Goal: Information Seeking & Learning: Learn about a topic

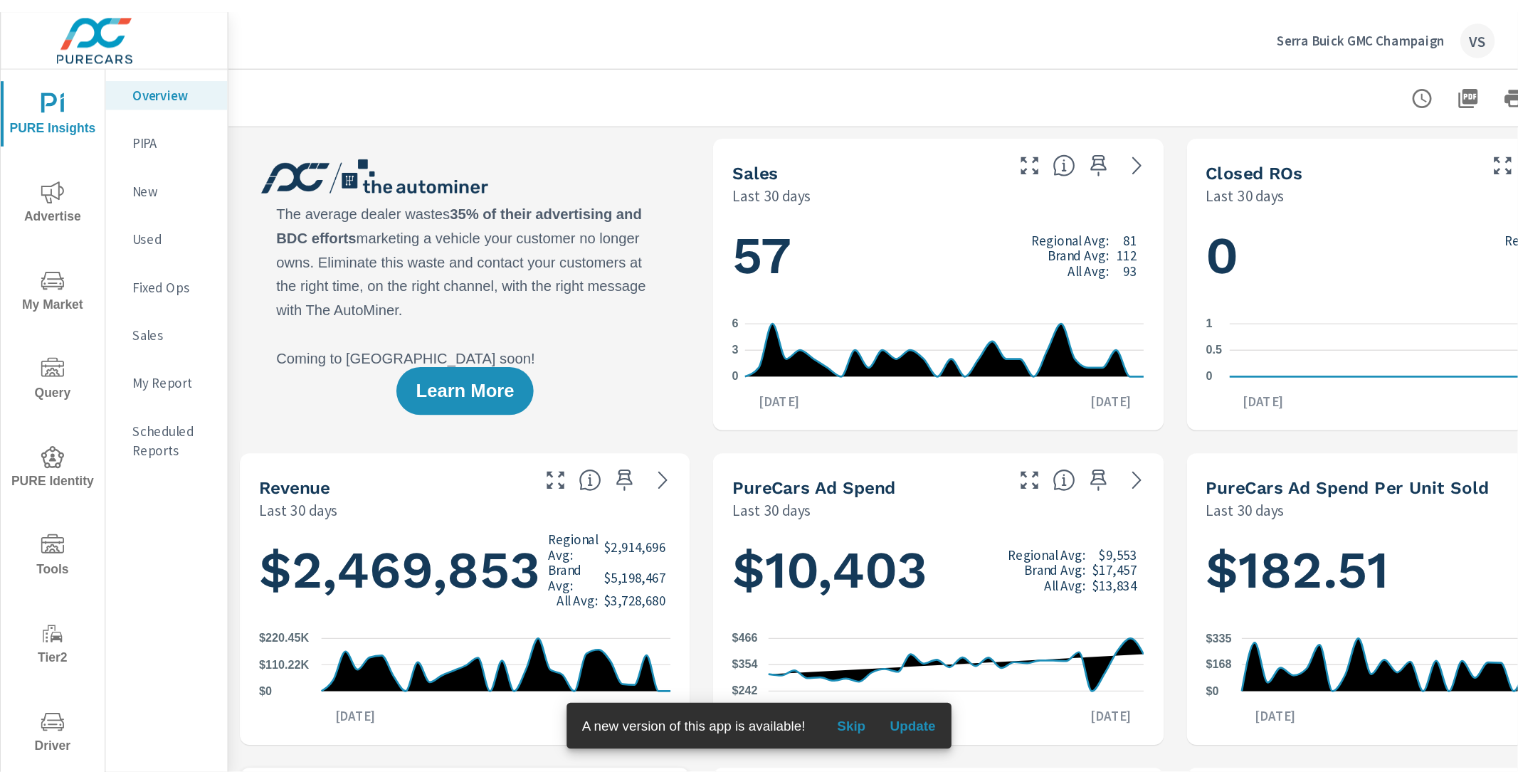
scroll to position [1, 0]
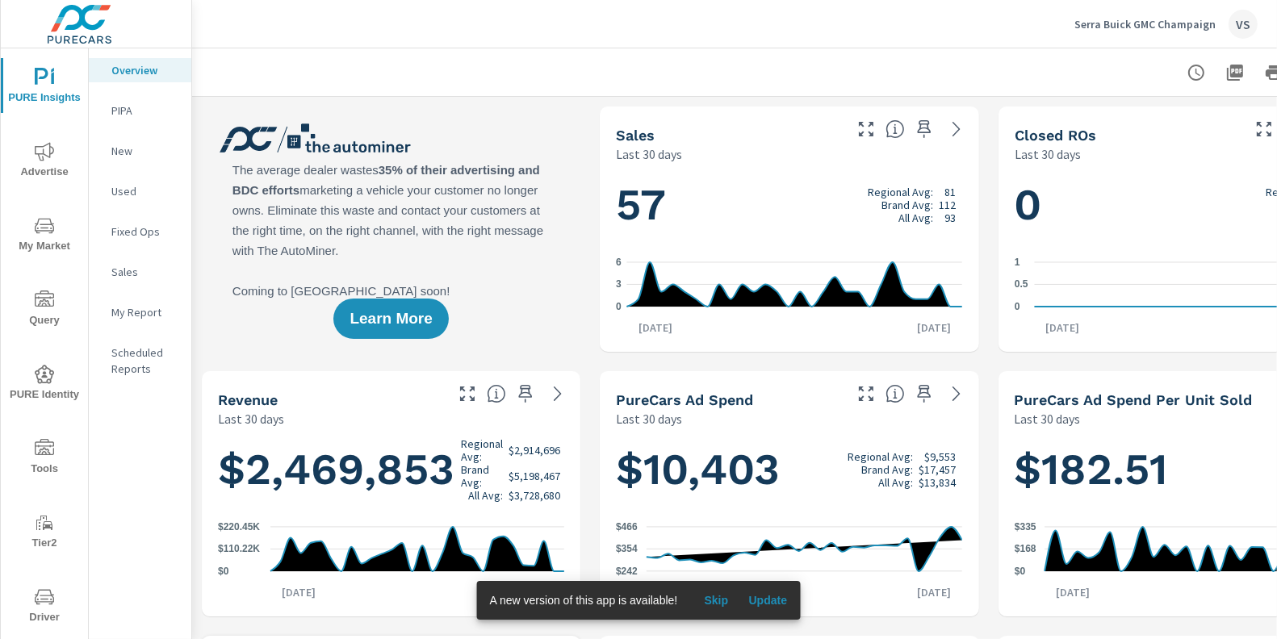
click at [31, 249] on span "My Market" at bounding box center [44, 236] width 77 height 40
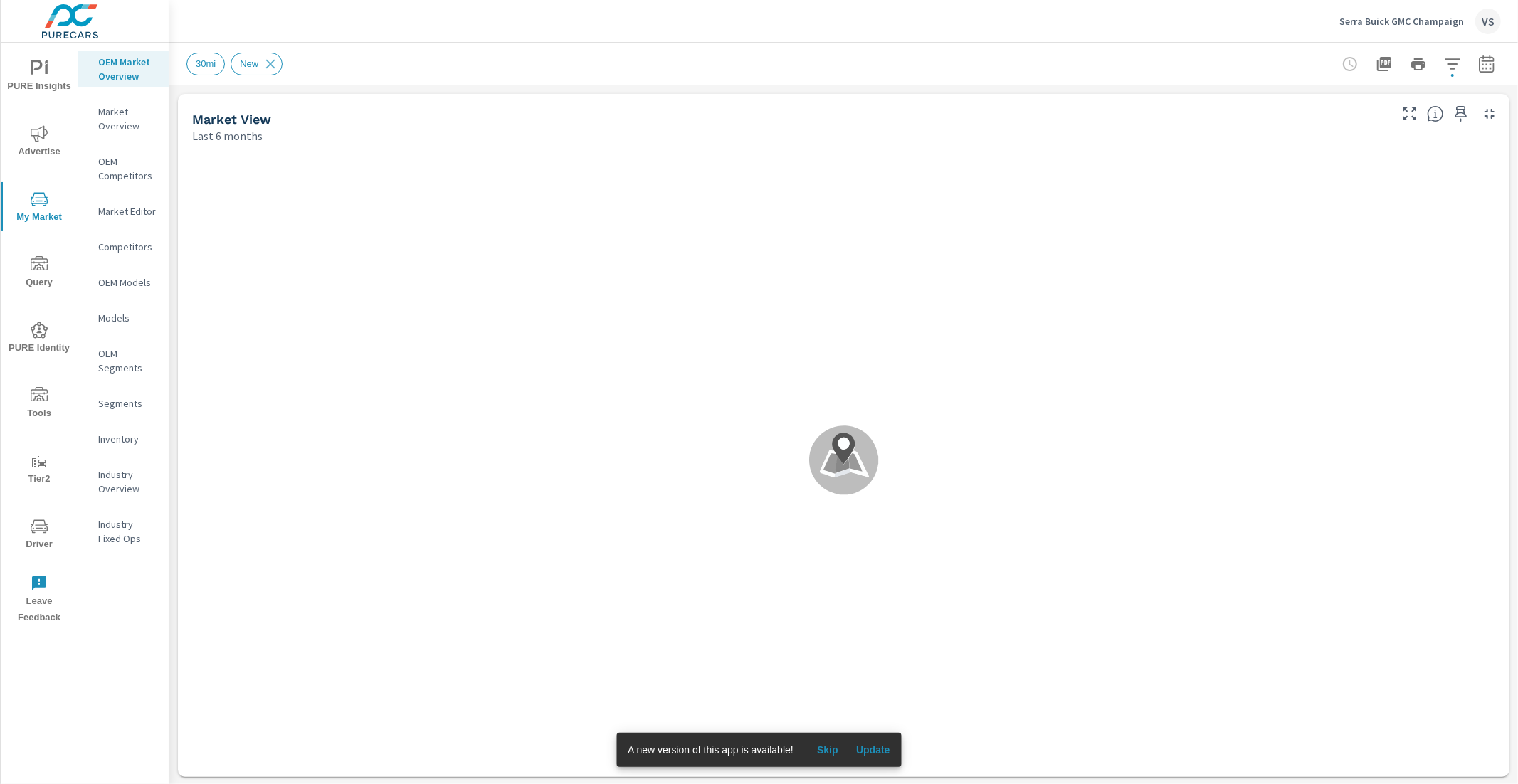
scroll to position [1, 0]
click at [873, 563] on span "Update" at bounding box center [873, 750] width 34 height 13
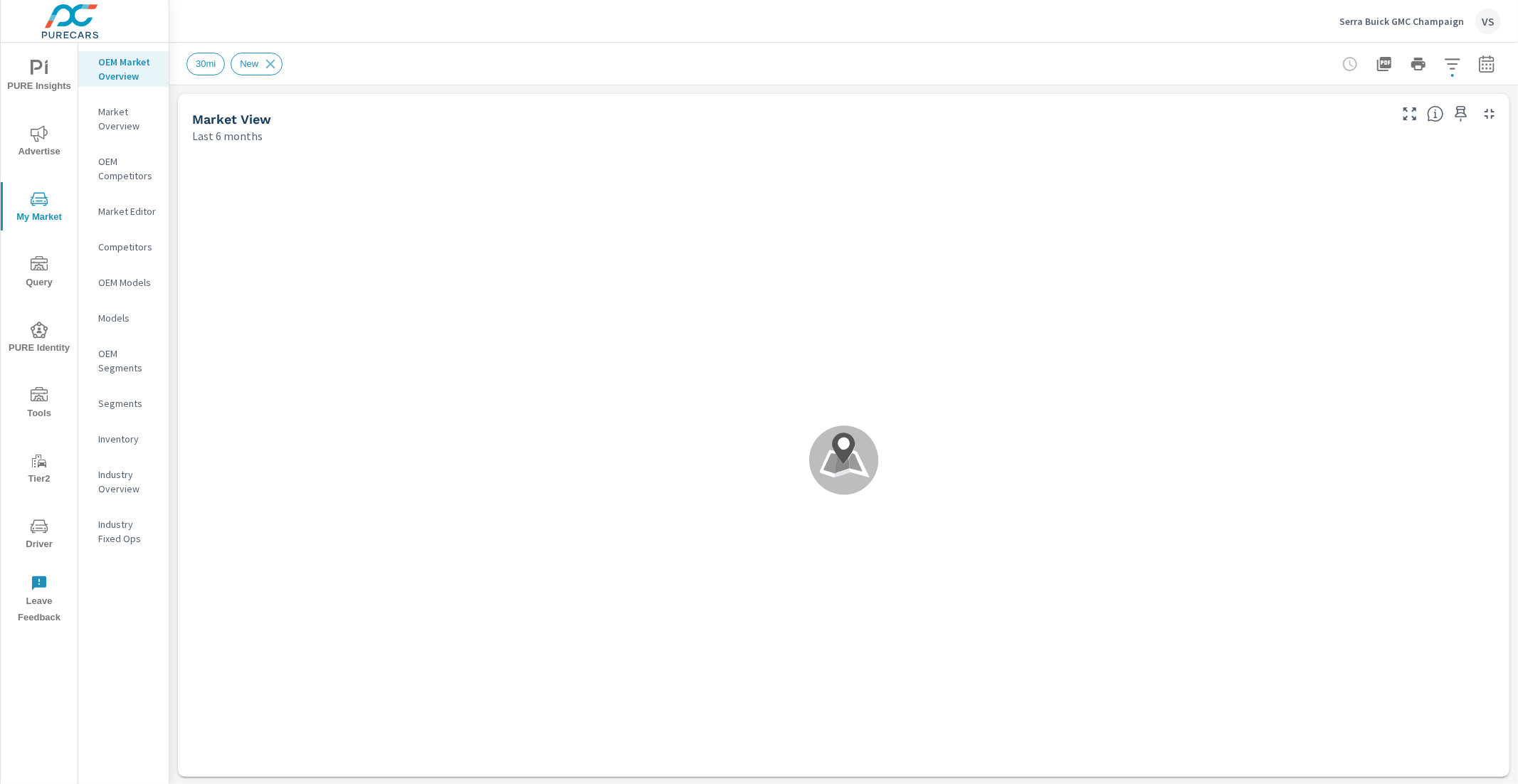
scroll to position [1, 0]
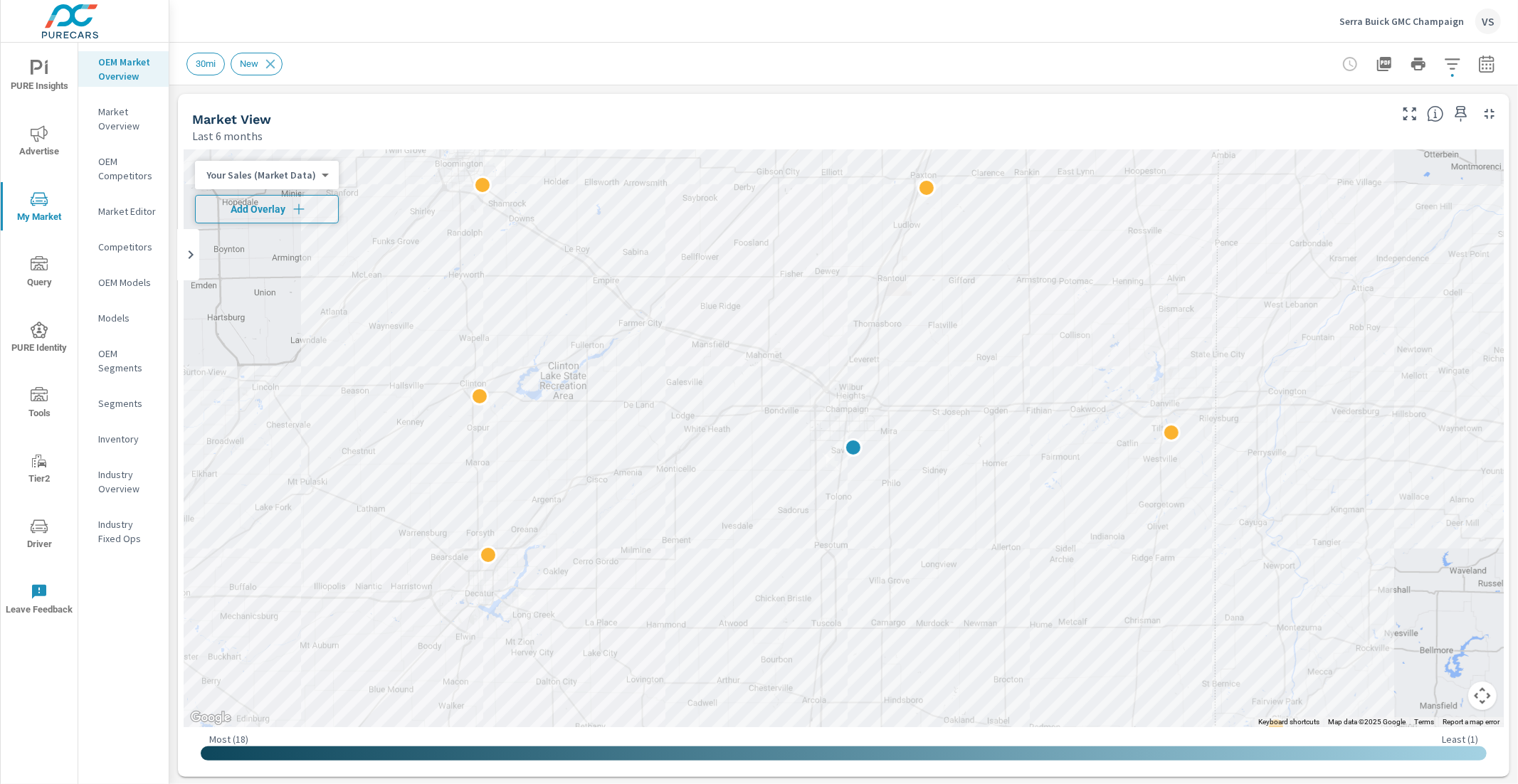
click at [281, 205] on span "Add Overlay" at bounding box center [266, 209] width 131 height 14
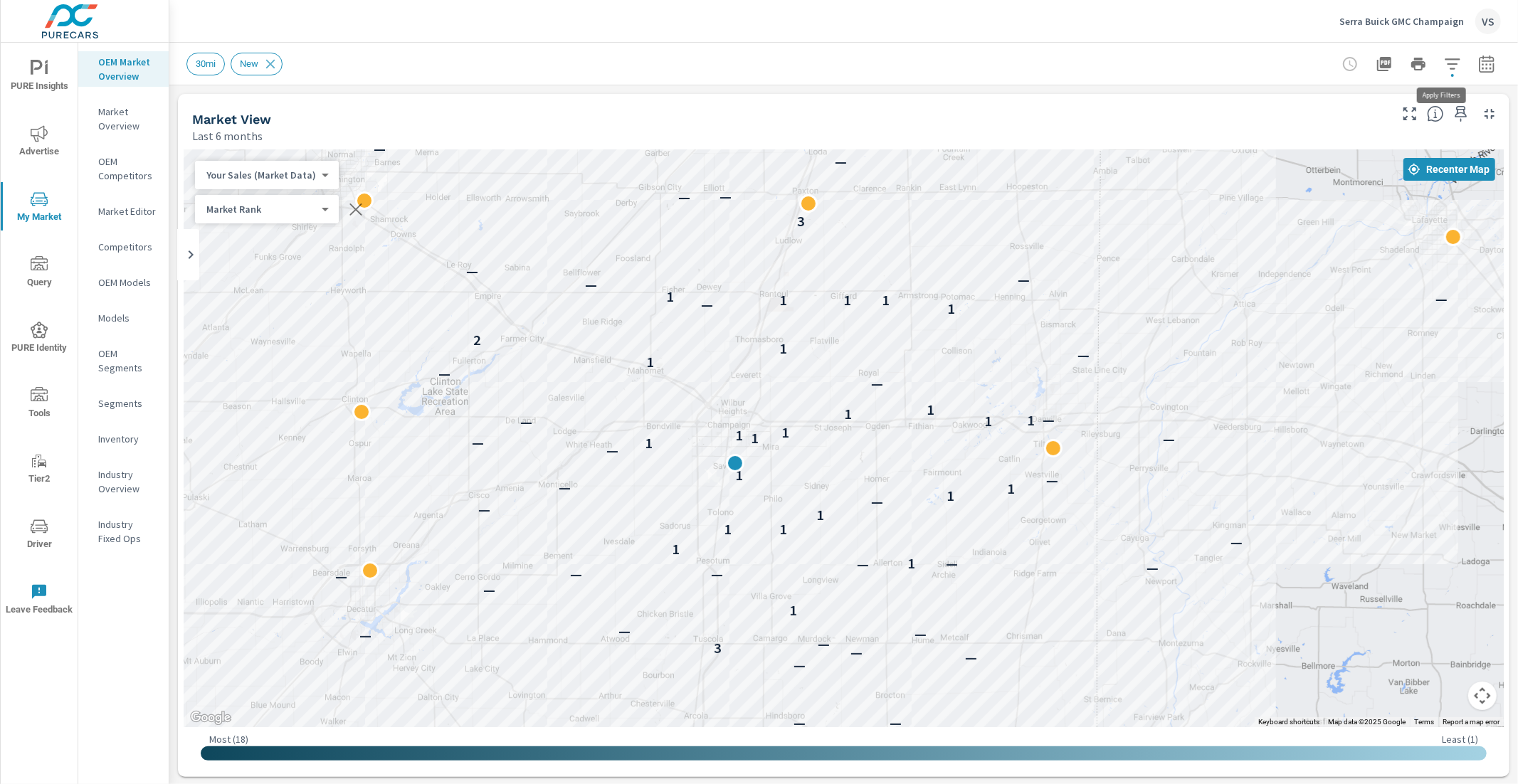
click at [1444, 61] on icon "button" at bounding box center [1452, 63] width 17 height 17
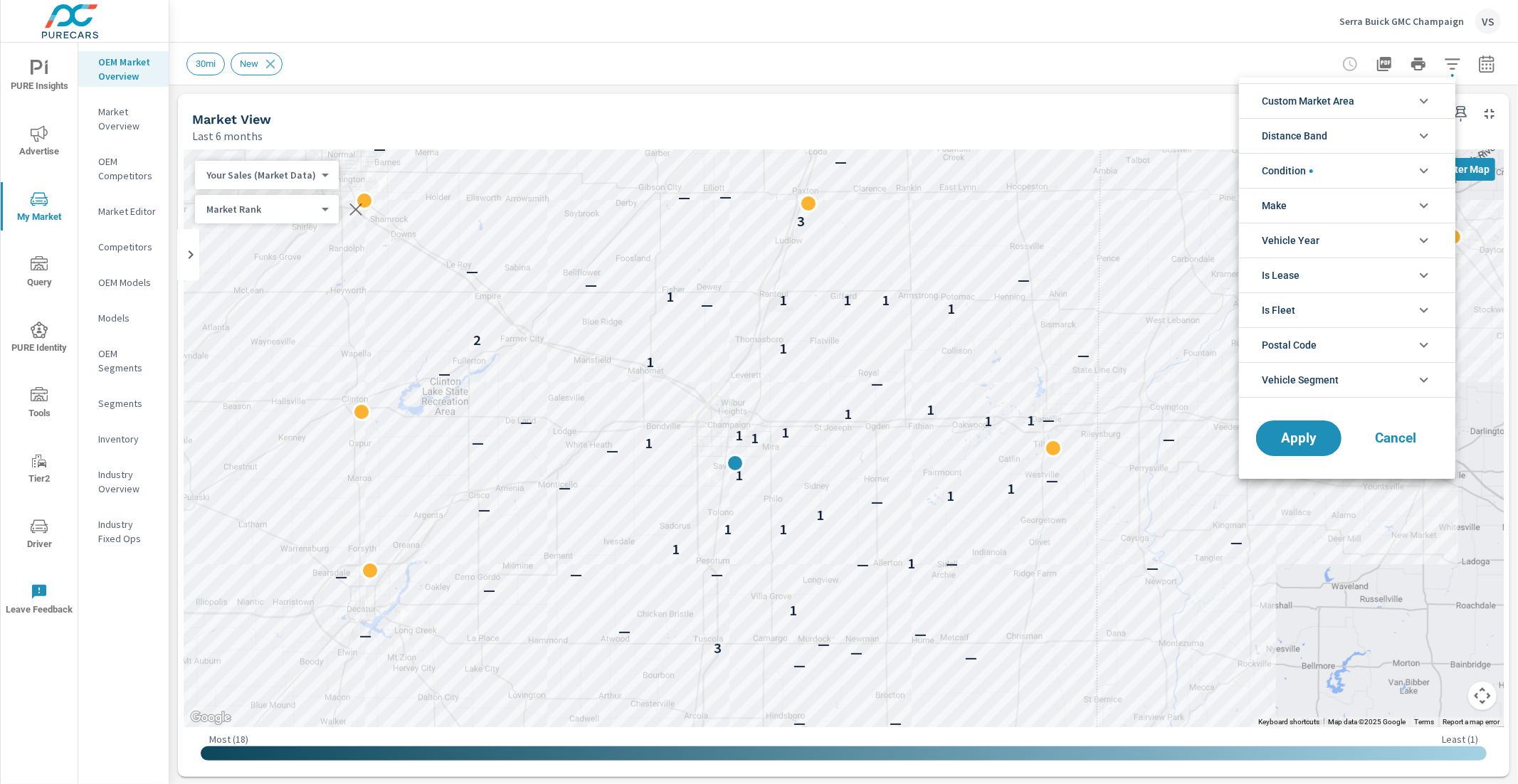
click at [1056, 66] on div at bounding box center [759, 392] width 1518 height 784
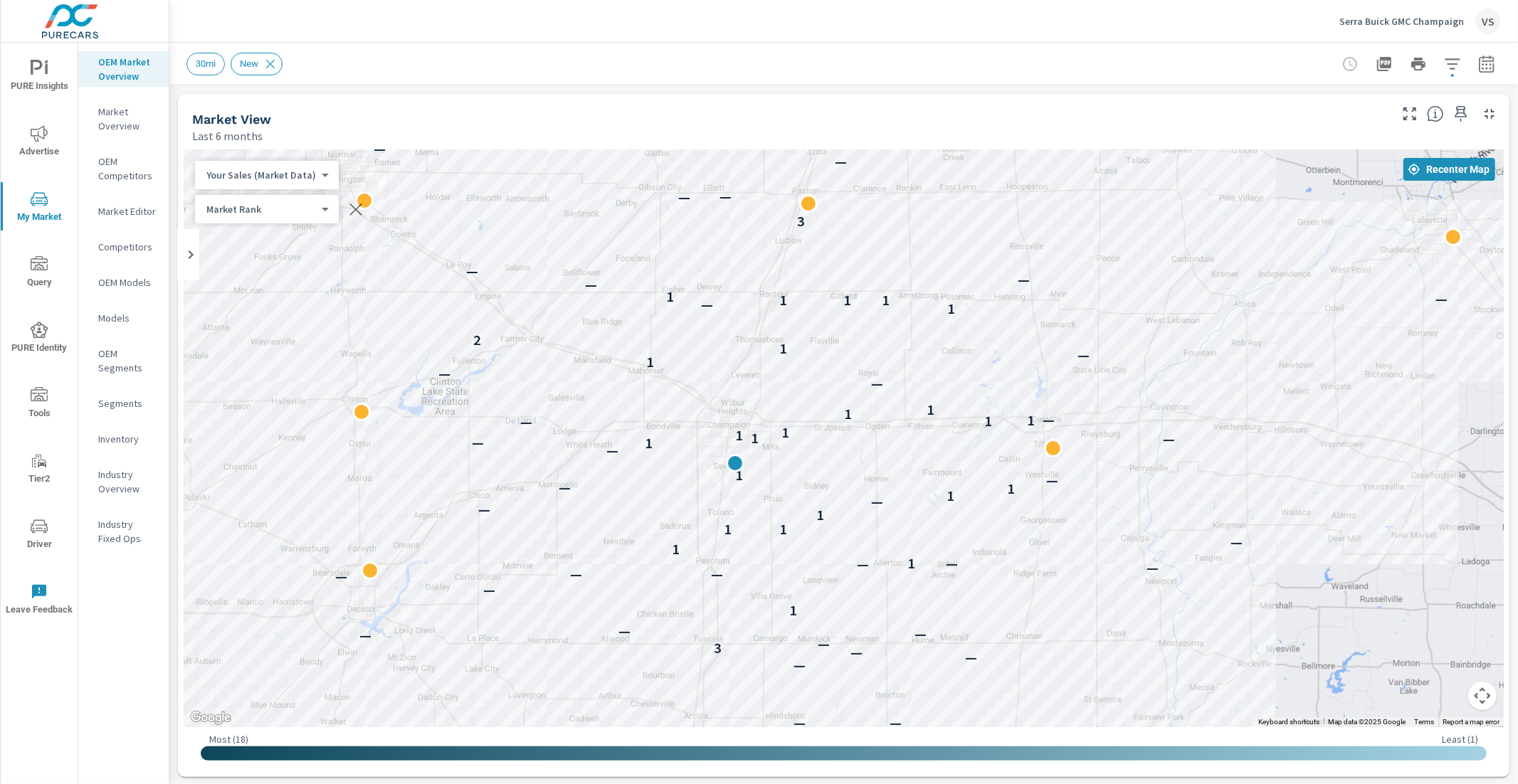
click at [1444, 57] on icon "button" at bounding box center [1452, 63] width 17 height 17
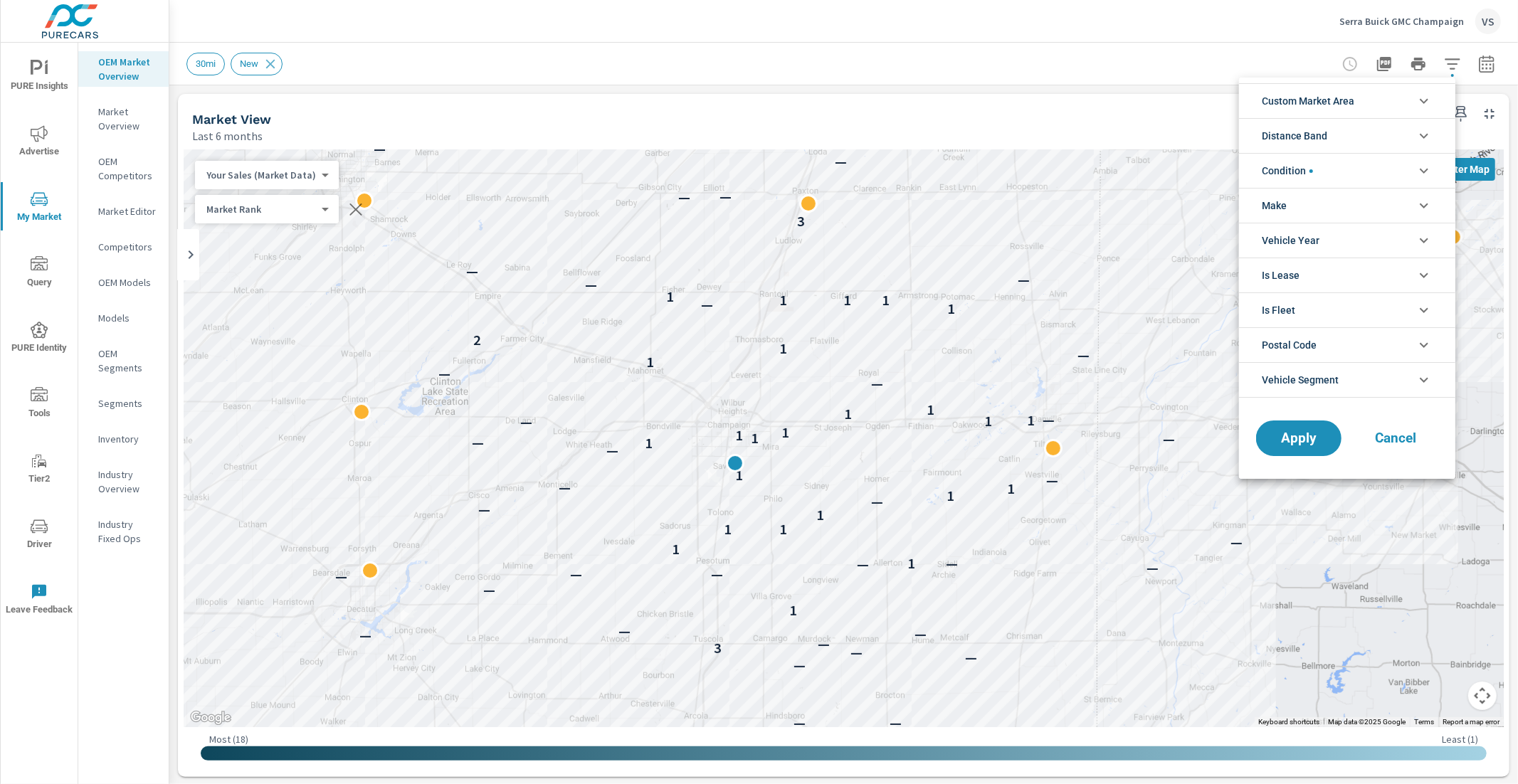
click at [1392, 106] on li "Custom Market Area" at bounding box center [1347, 101] width 216 height 35
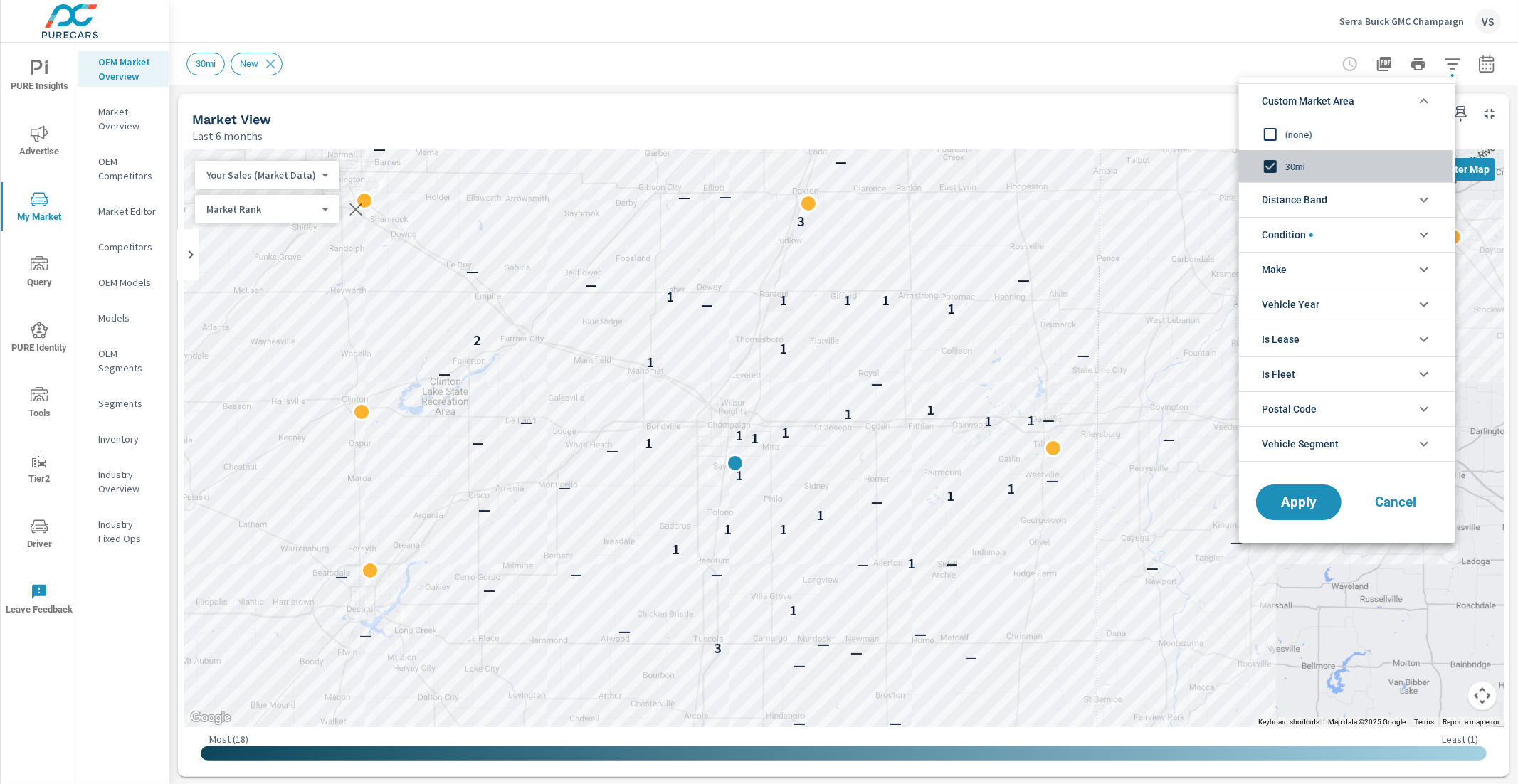
click at [1269, 168] on input "filter options" at bounding box center [1270, 167] width 30 height 30
click at [1268, 121] on input "filter options" at bounding box center [1270, 135] width 30 height 30
click at [1297, 504] on span "Apply" at bounding box center [1298, 502] width 58 height 13
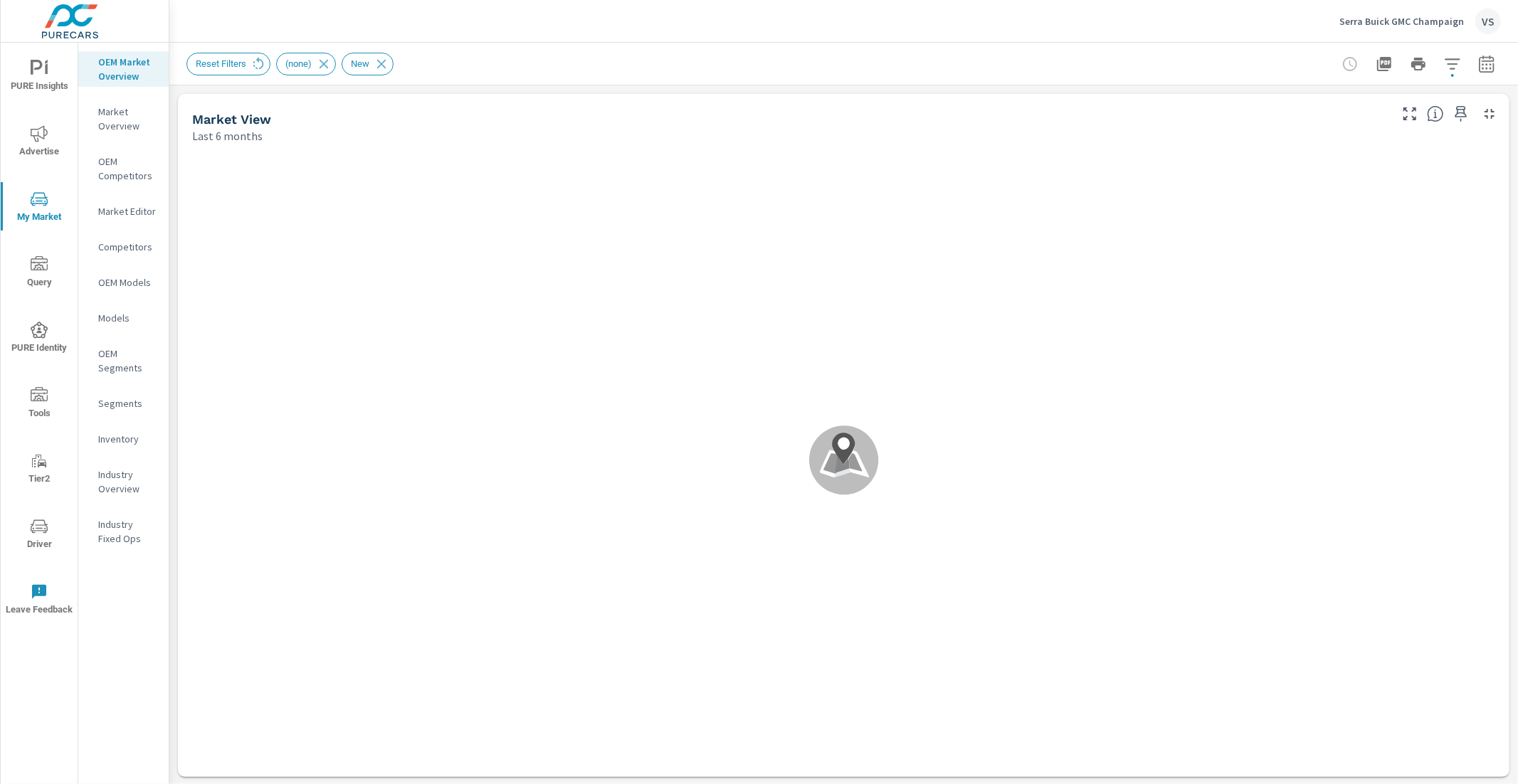
scroll to position [1, 0]
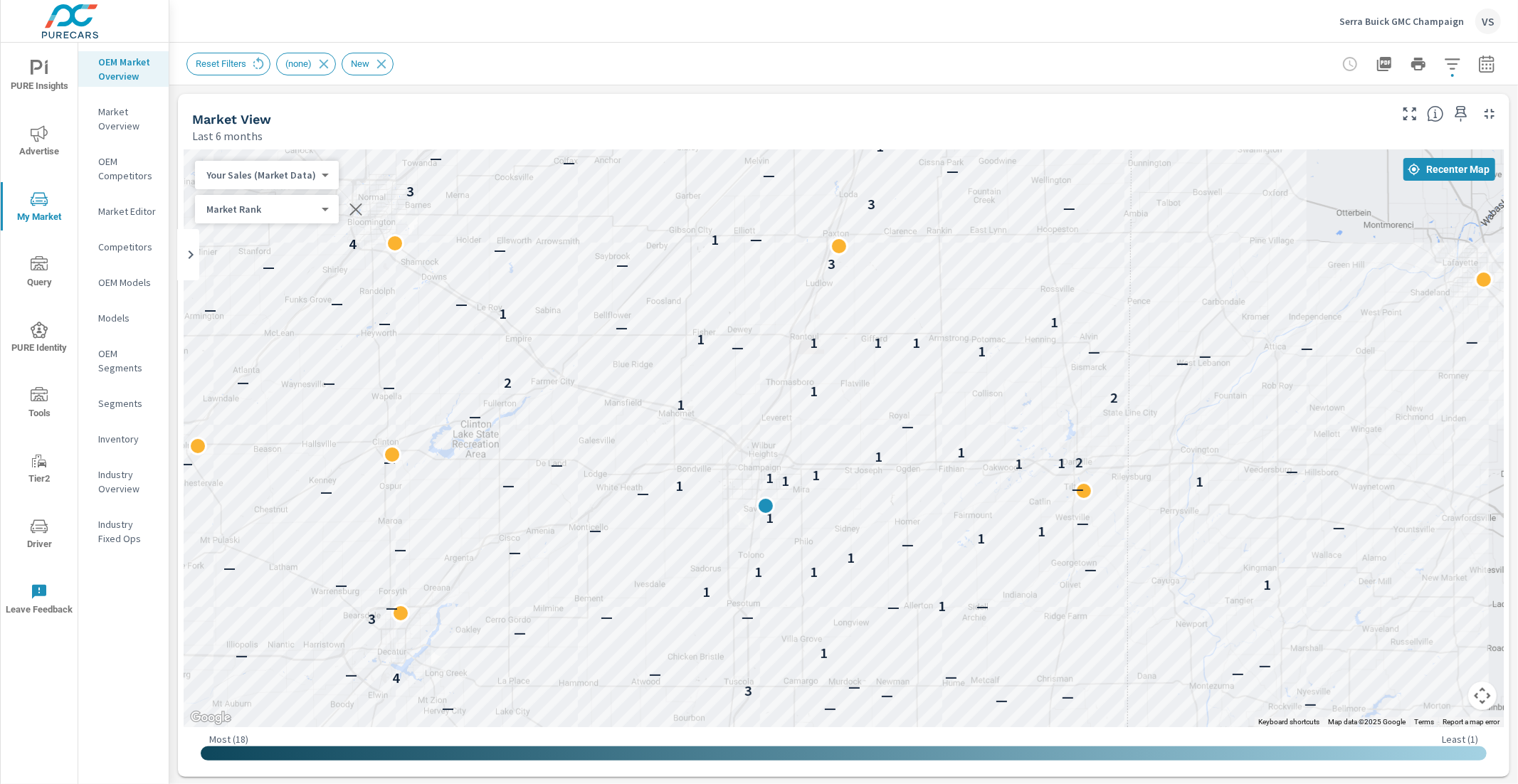
drag, startPoint x: 1155, startPoint y: 323, endPoint x: 1190, endPoint y: 370, distance: 58.6
click at [1190, 370] on div "— — — — 2 — — — 1 — — — — 2 — — — — — — — — — 2 — — — — — — — — — — — — — — — —…" at bounding box center [843, 437] width 1320 height 578
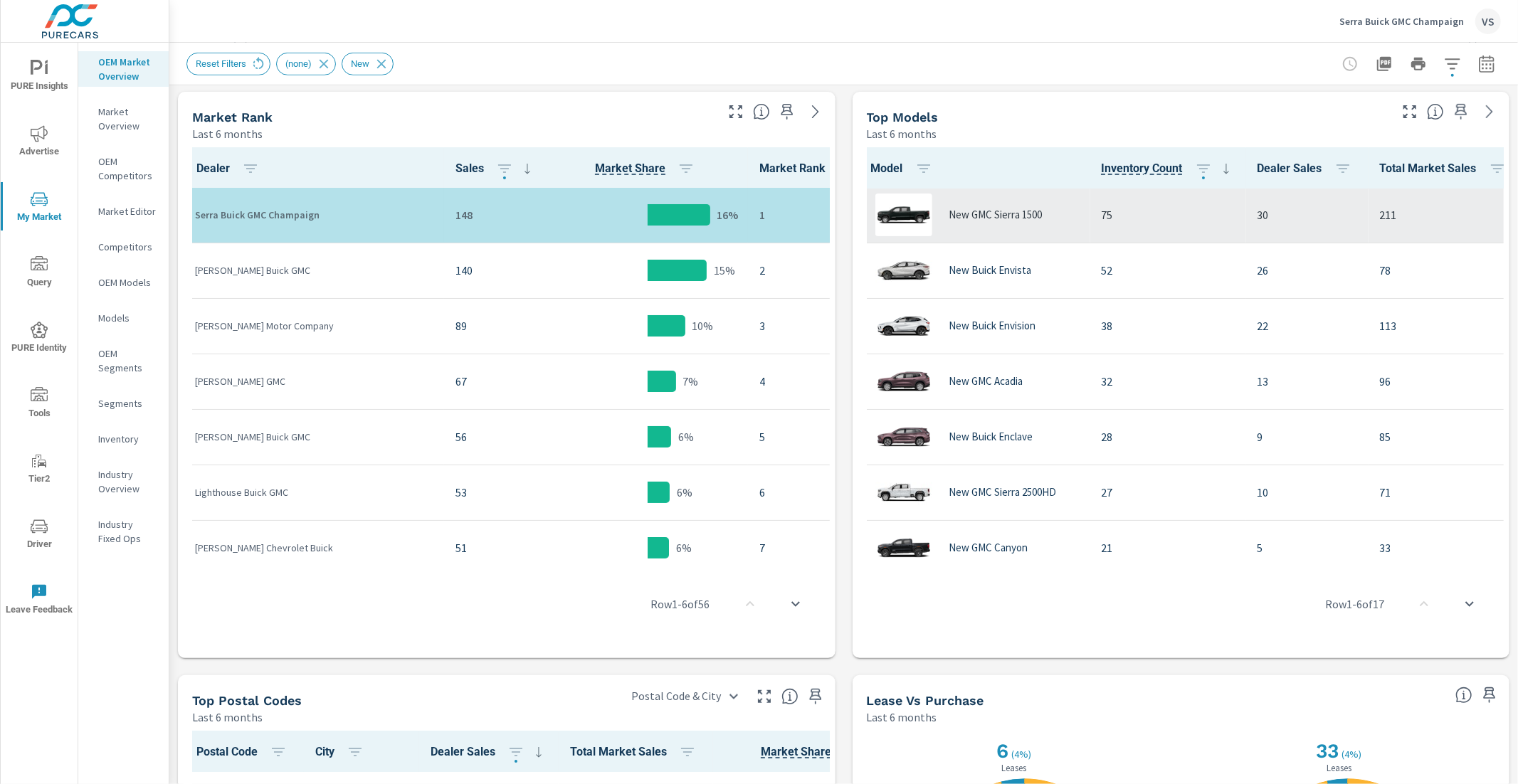
scroll to position [710, 0]
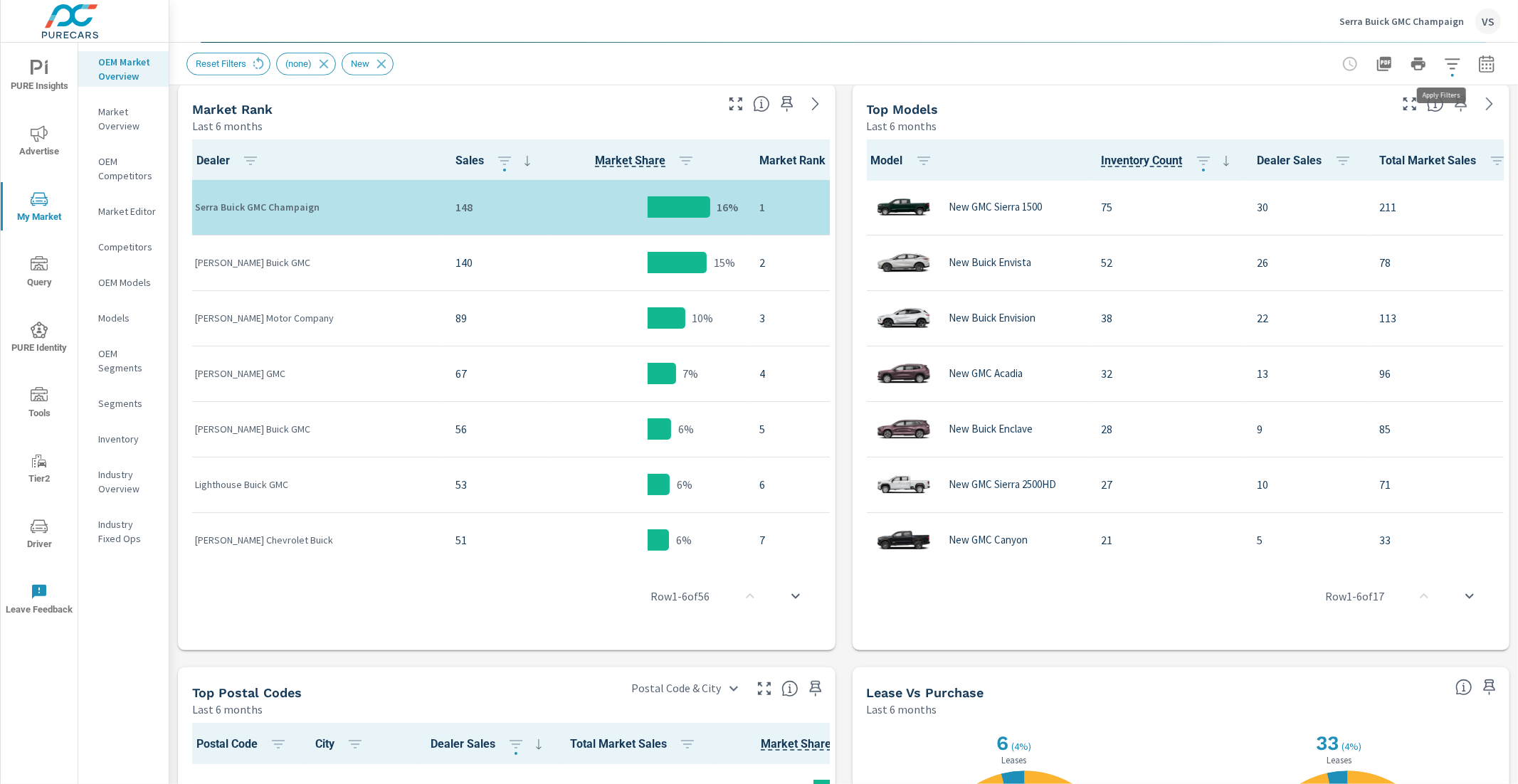
click at [1488, 68] on div at bounding box center [1418, 63] width 165 height 28
click at [1480, 68] on icon "button" at bounding box center [1486, 63] width 17 height 17
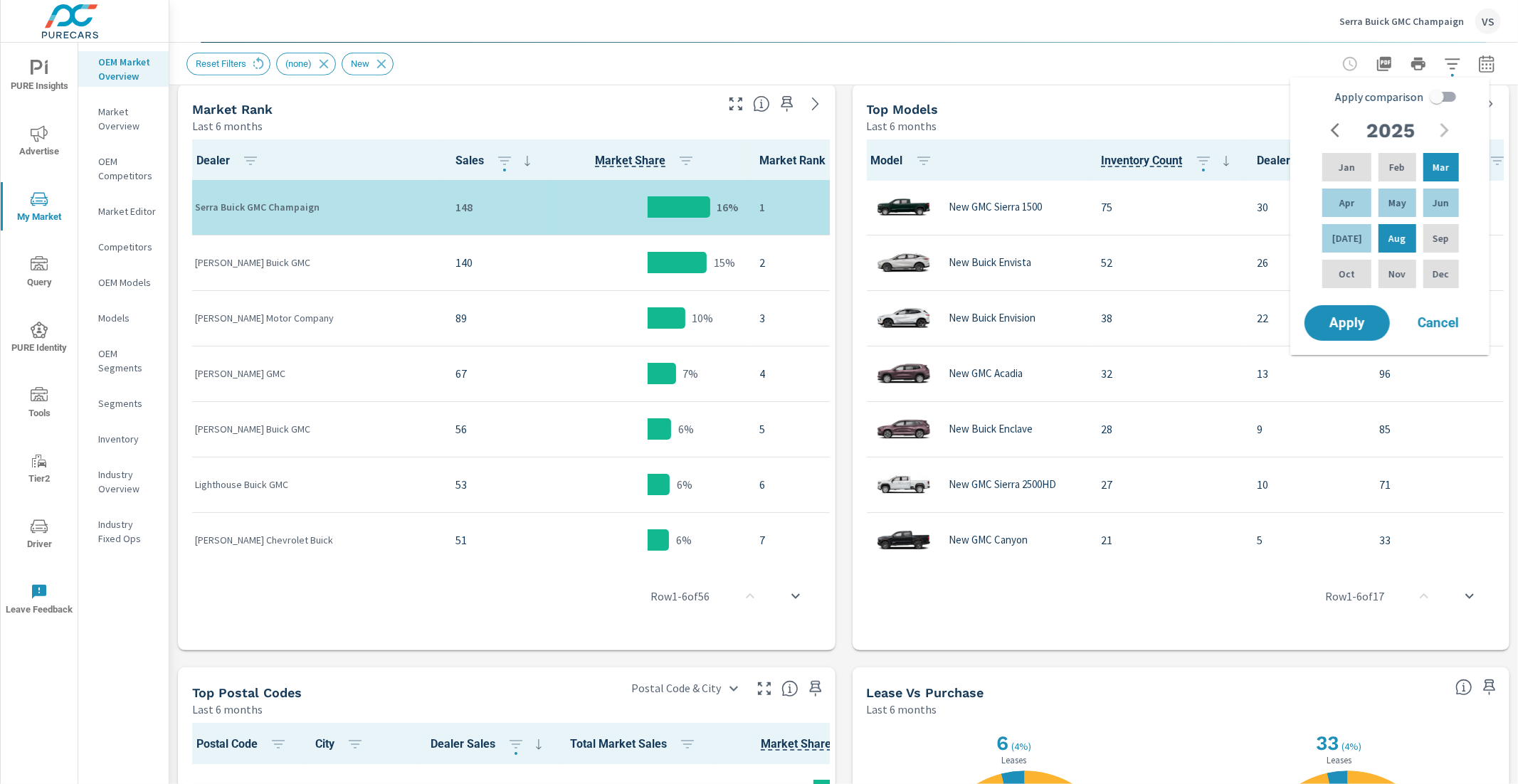
click at [1428, 96] on input "Apply comparison" at bounding box center [1437, 96] width 81 height 27
checkbox input "true"
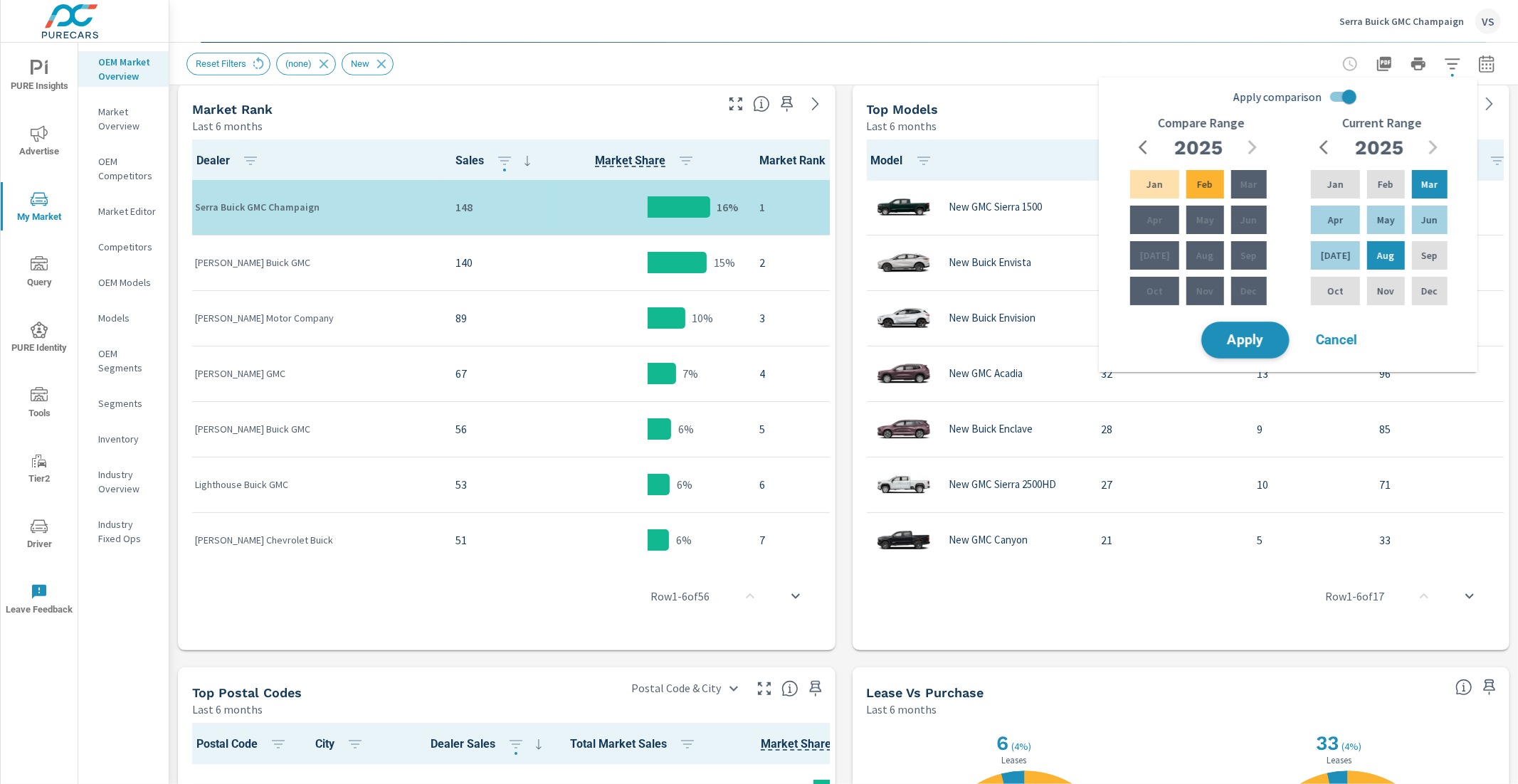
click at [1237, 352] on button "Apply" at bounding box center [1245, 340] width 88 height 37
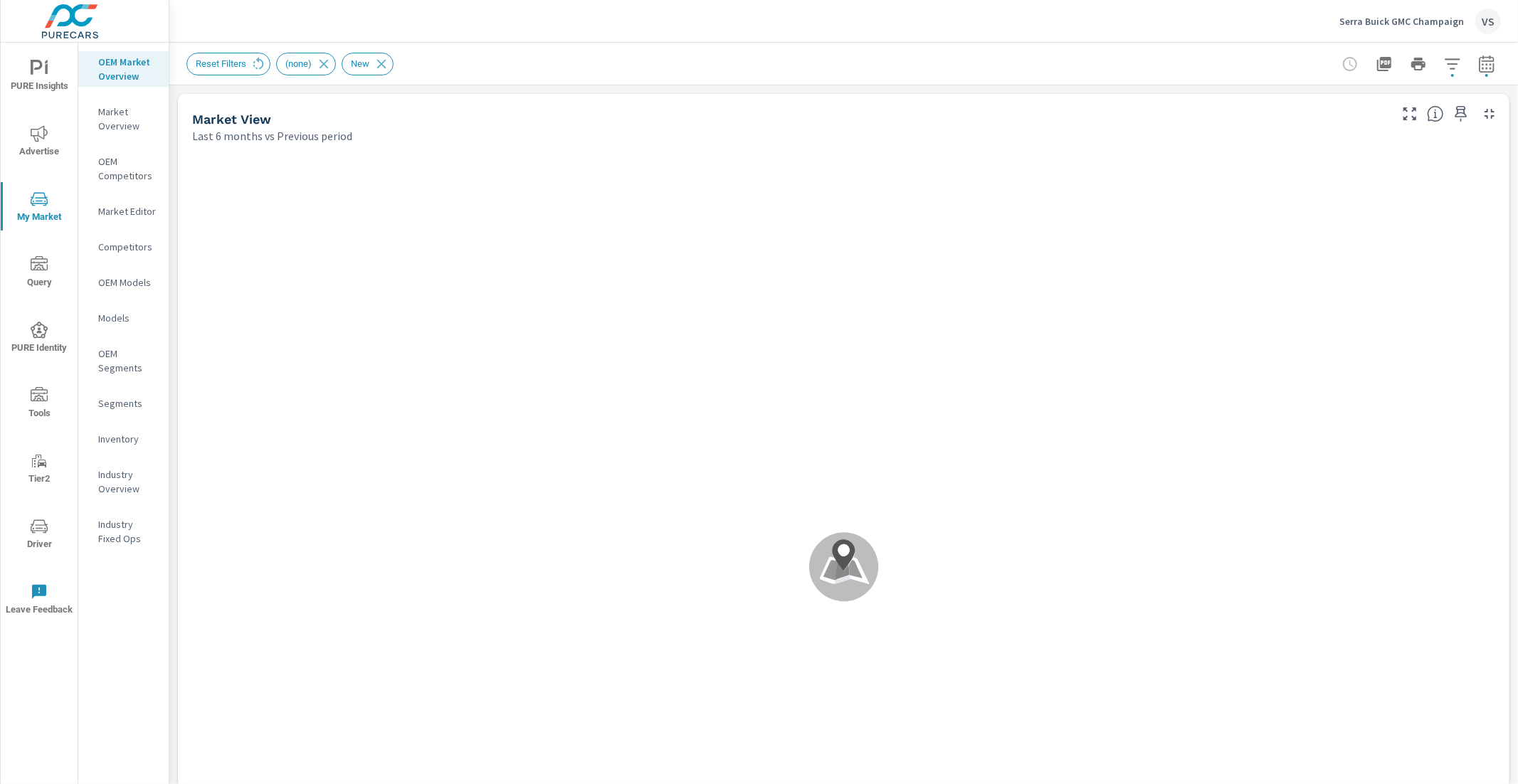
scroll to position [1, 0]
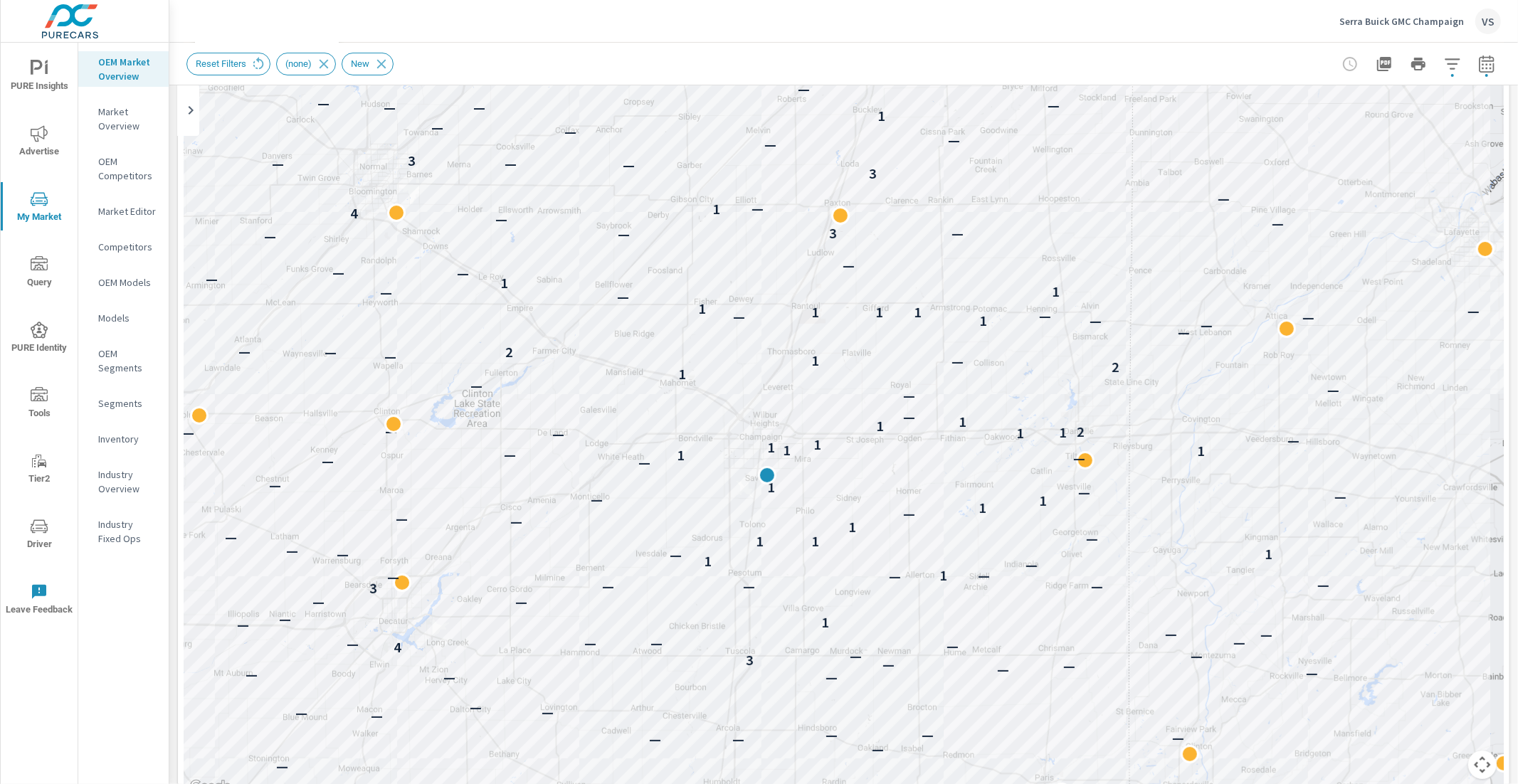
scroll to position [735, 0]
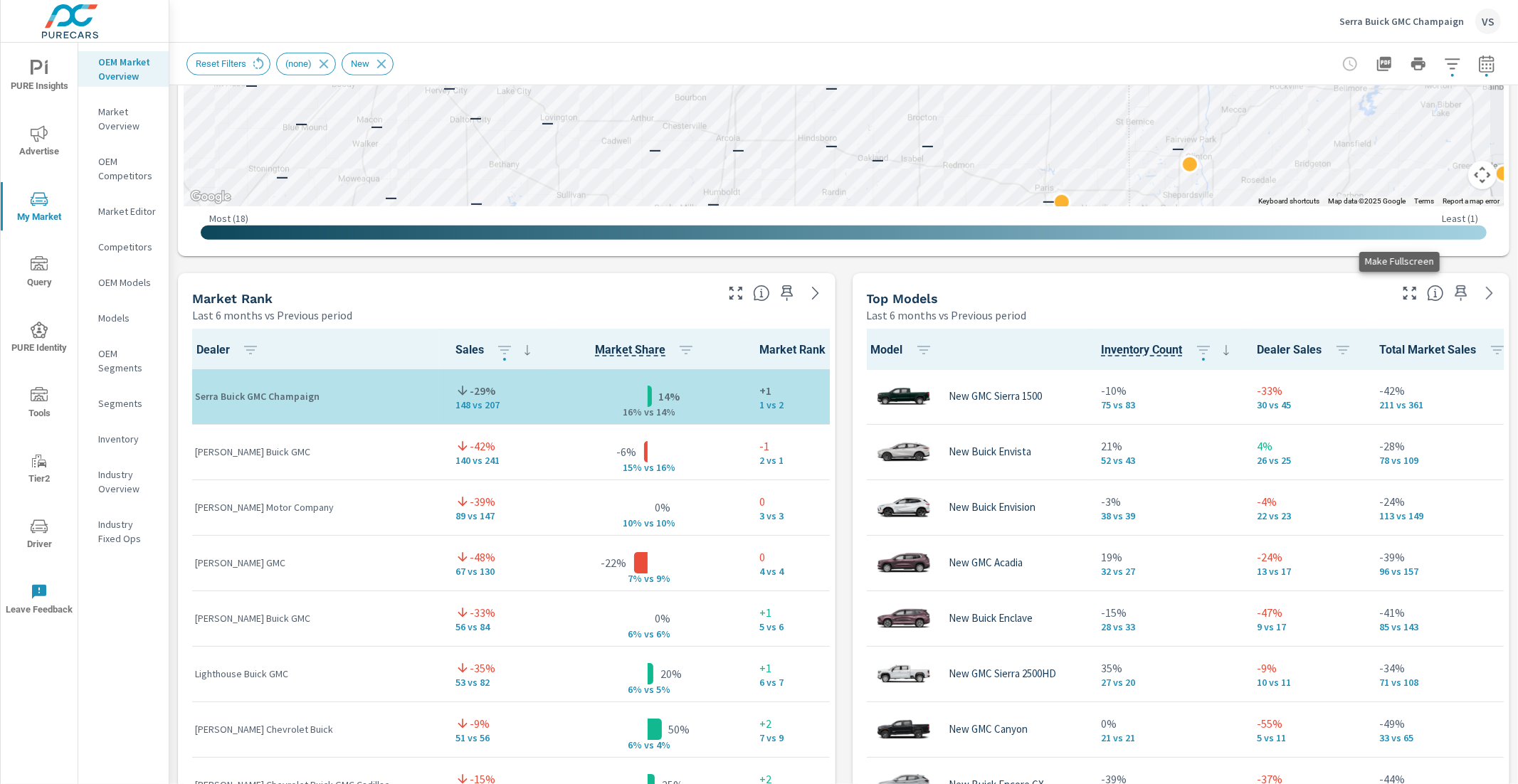
click at [1402, 302] on button "button" at bounding box center [1410, 294] width 23 height 23
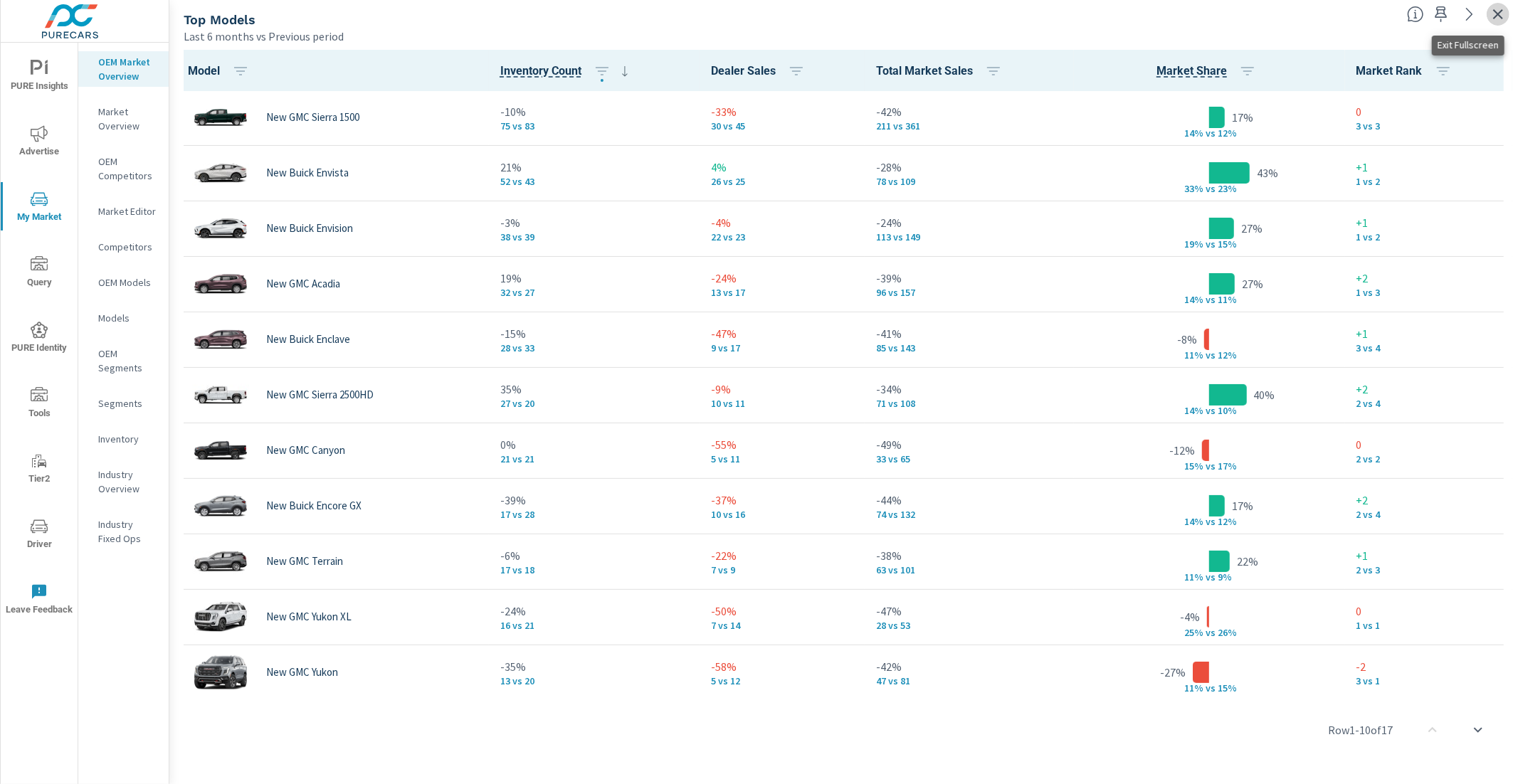
click at [1492, 15] on icon "button" at bounding box center [1498, 13] width 17 height 17
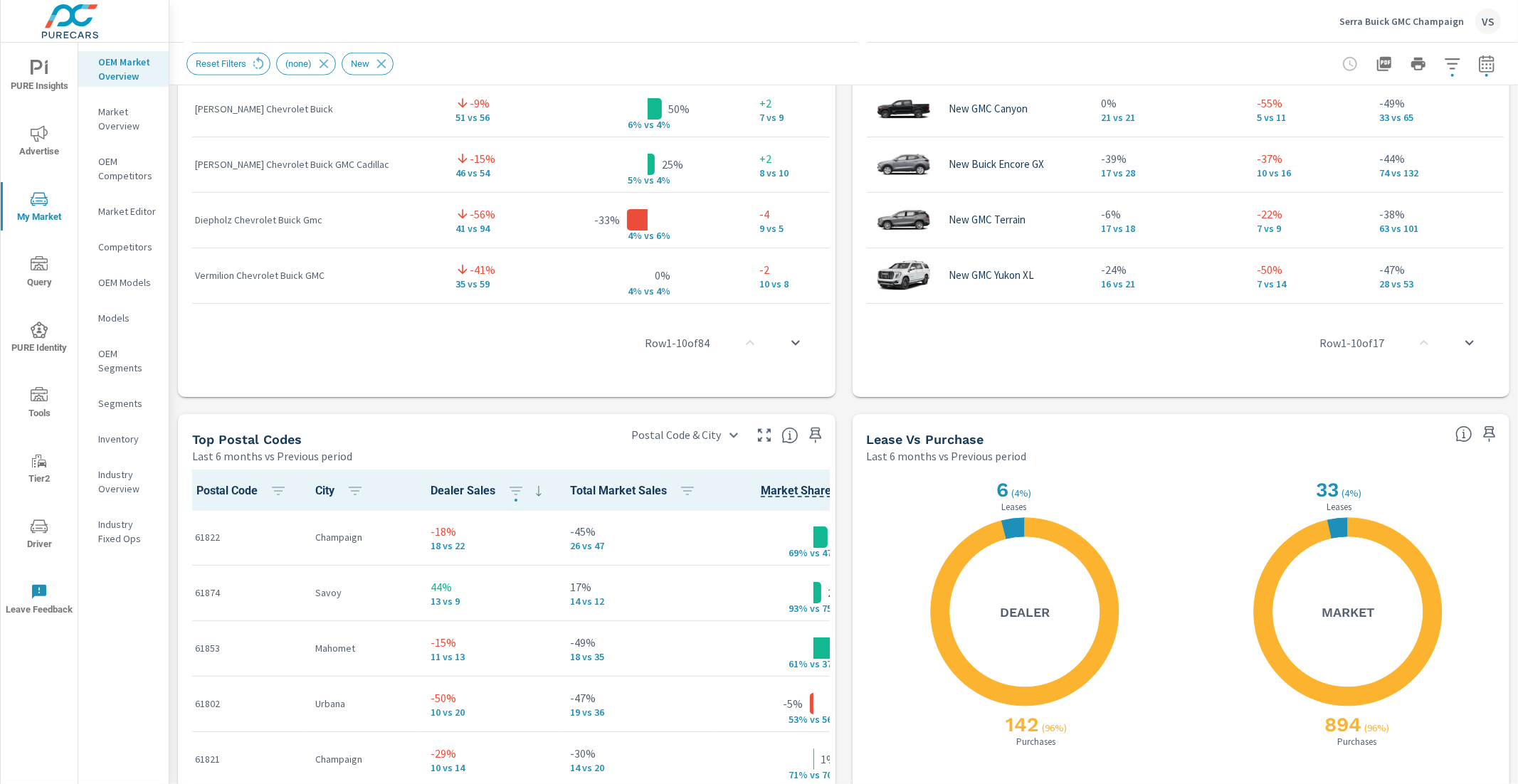
scroll to position [1474, 0]
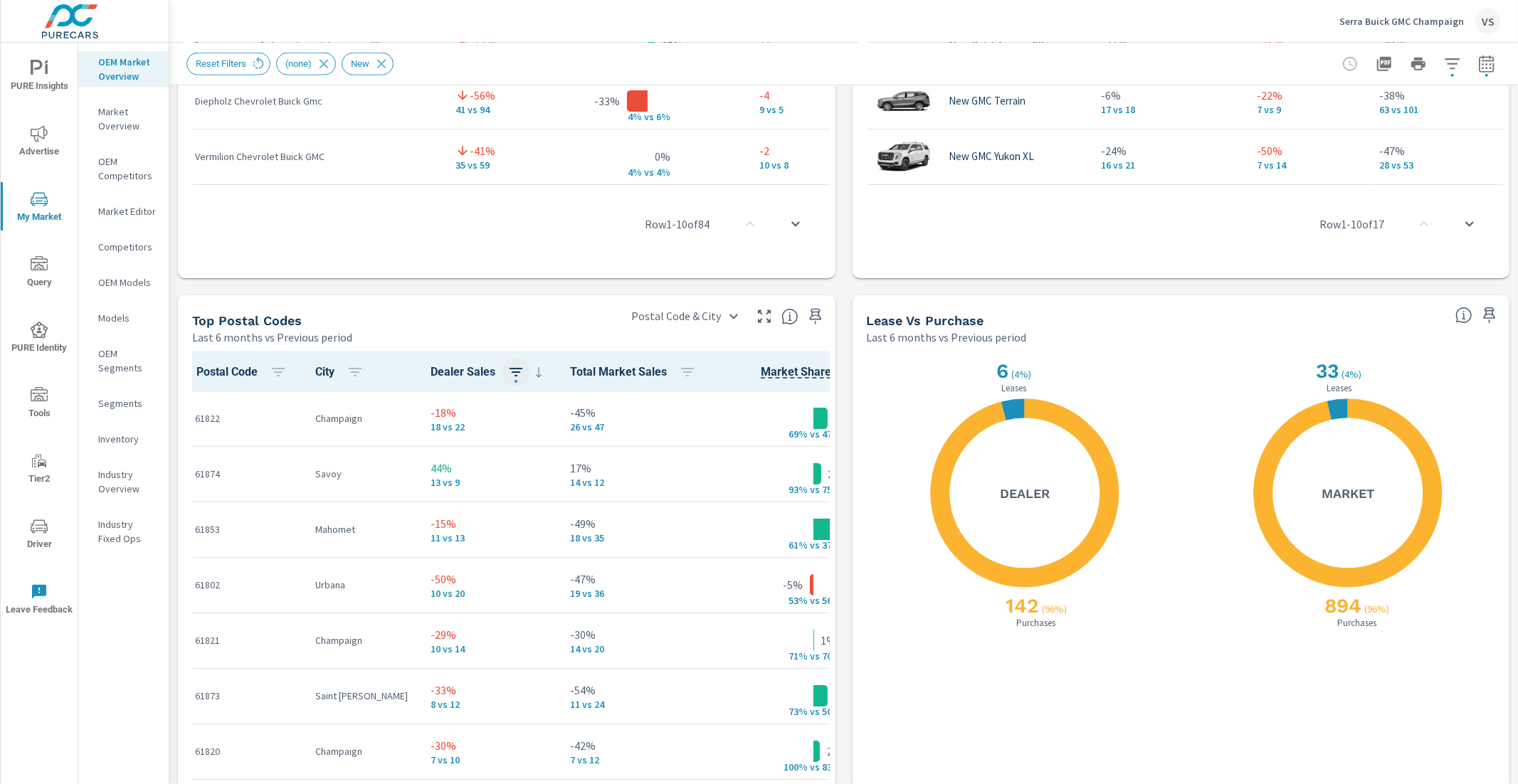
click at [507, 370] on icon "button" at bounding box center [515, 371] width 17 height 17
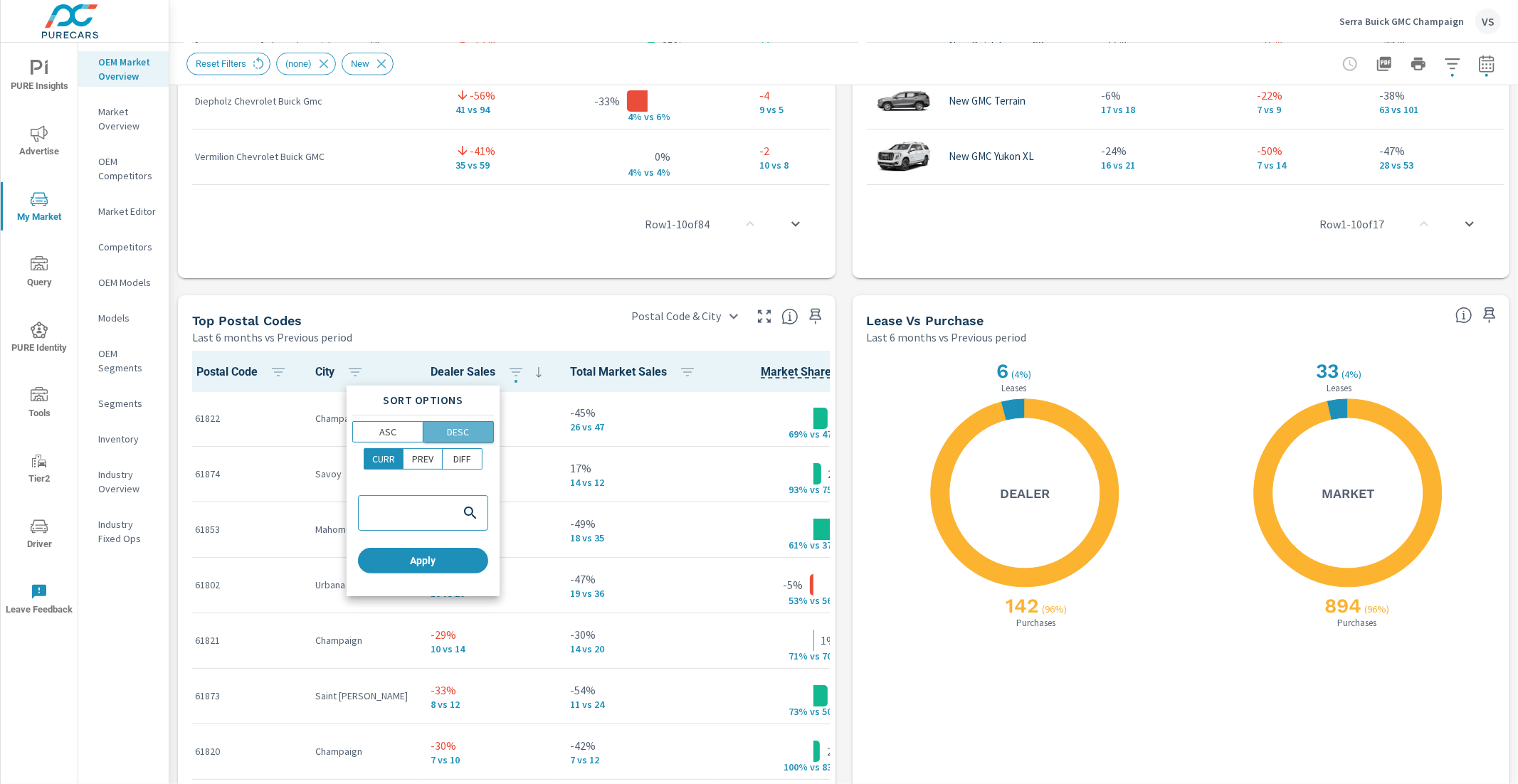
click at [475, 425] on span "DESC" at bounding box center [459, 432] width 62 height 14
click at [440, 564] on span "Apply" at bounding box center [422, 561] width 119 height 13
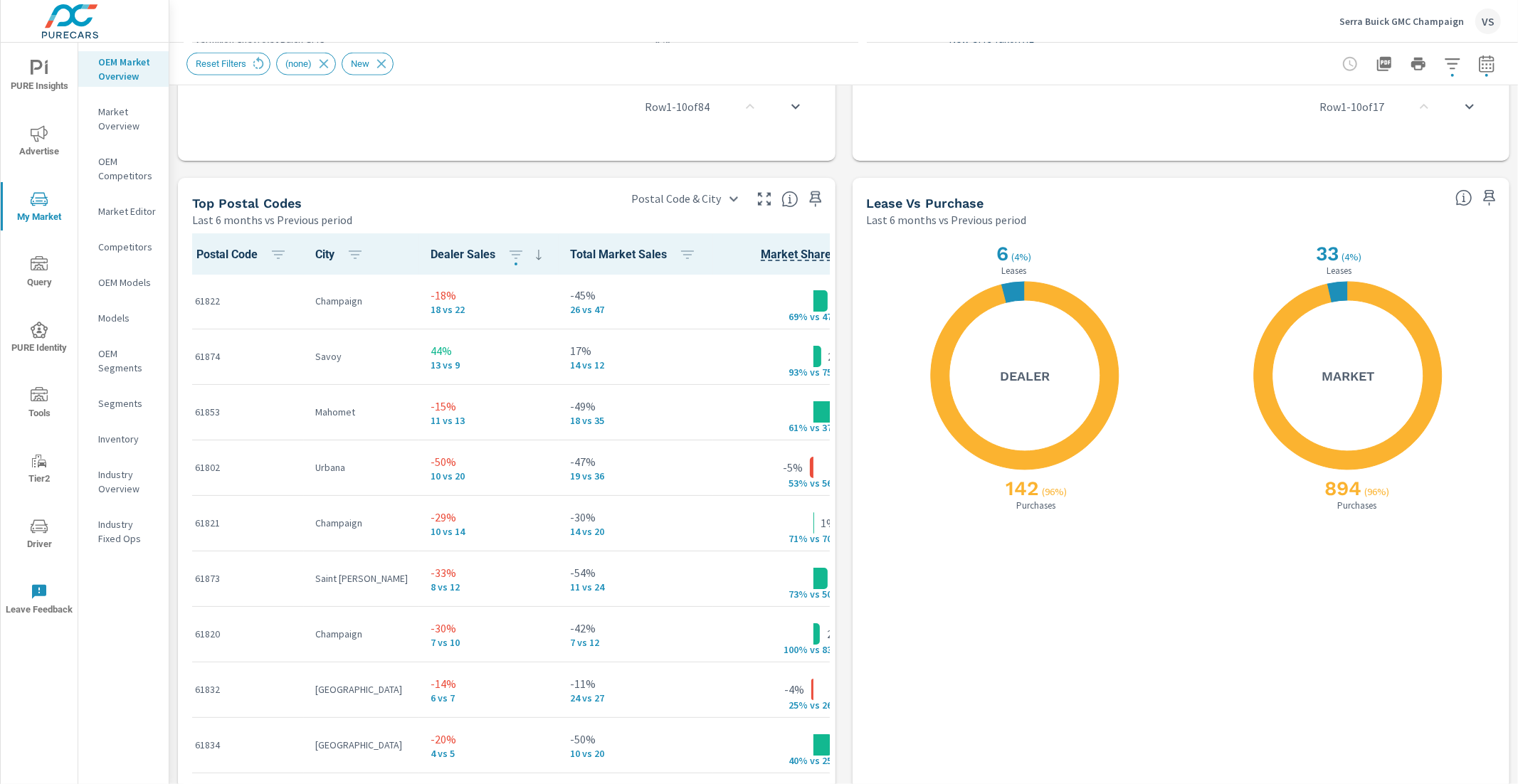
scroll to position [1607, 0]
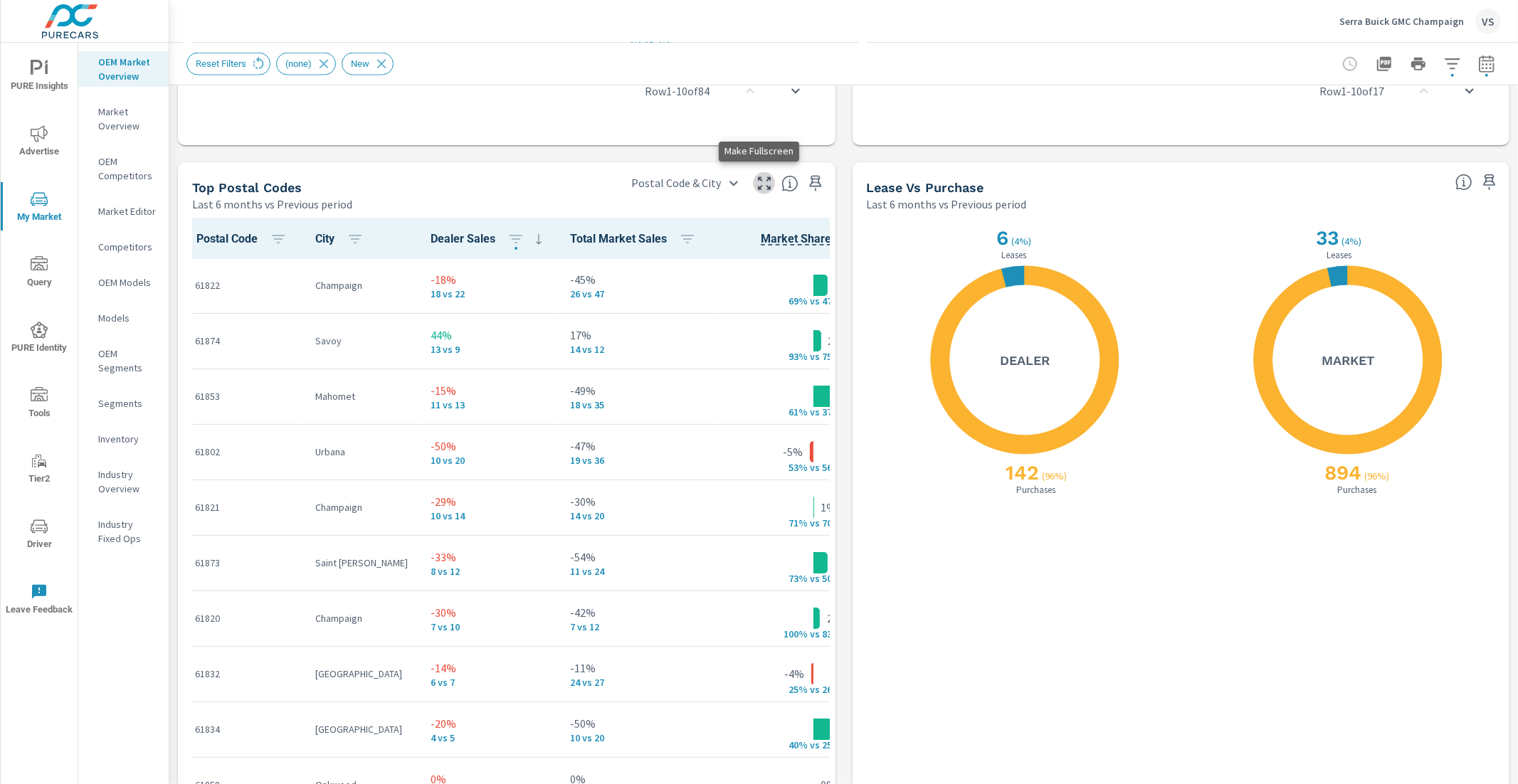
click at [766, 183] on button "button" at bounding box center [765, 183] width 23 height 23
